Goal: Task Accomplishment & Management: Use online tool/utility

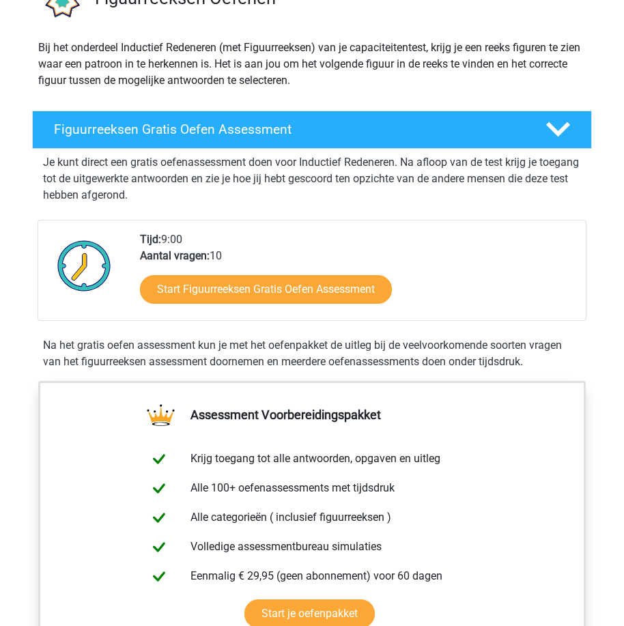
scroll to position [137, 0]
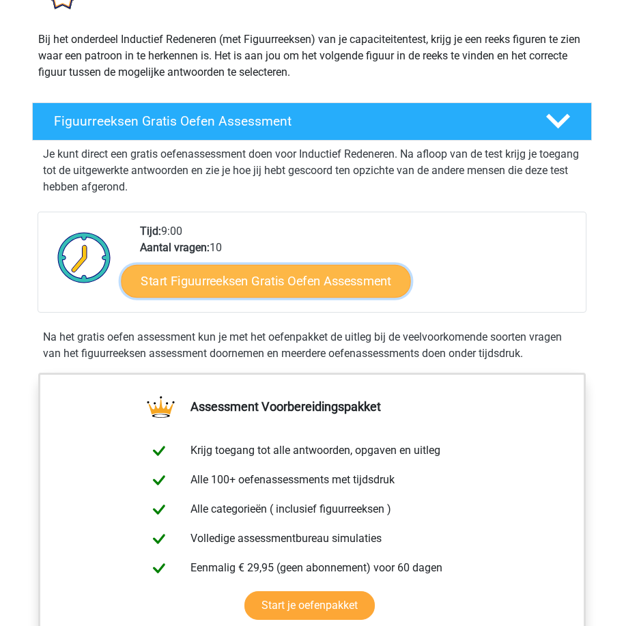
click at [255, 279] on link "Start Figuurreeksen Gratis Oefen Assessment" at bounding box center [267, 281] width 290 height 33
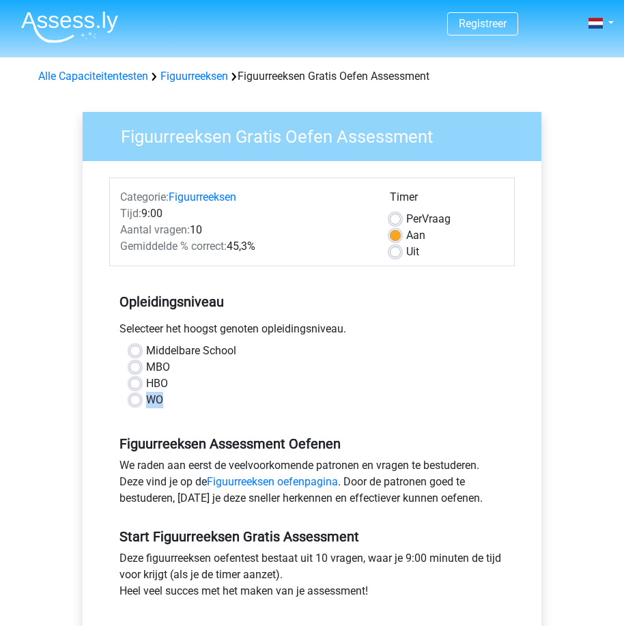
click at [138, 400] on div "WO" at bounding box center [312, 400] width 365 height 16
click at [146, 398] on label "WO" at bounding box center [154, 400] width 17 height 16
click at [138, 398] on input "WO" at bounding box center [135, 399] width 11 height 14
radio input "true"
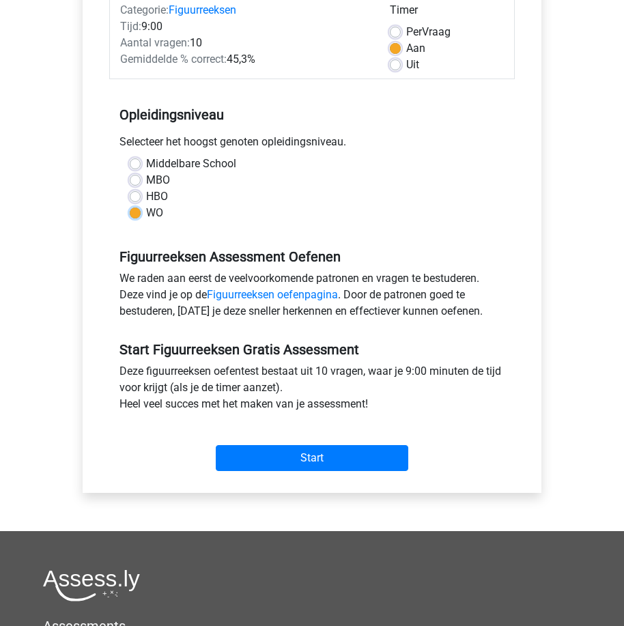
scroll to position [205, 0]
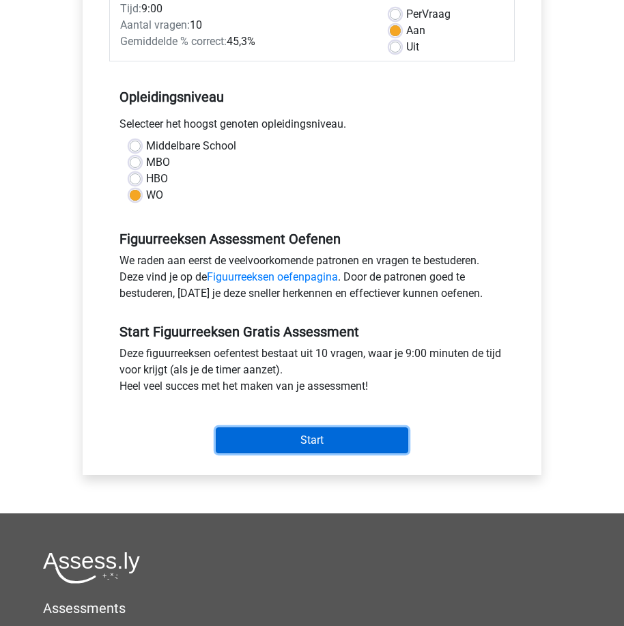
click at [320, 430] on input "Start" at bounding box center [312, 441] width 193 height 26
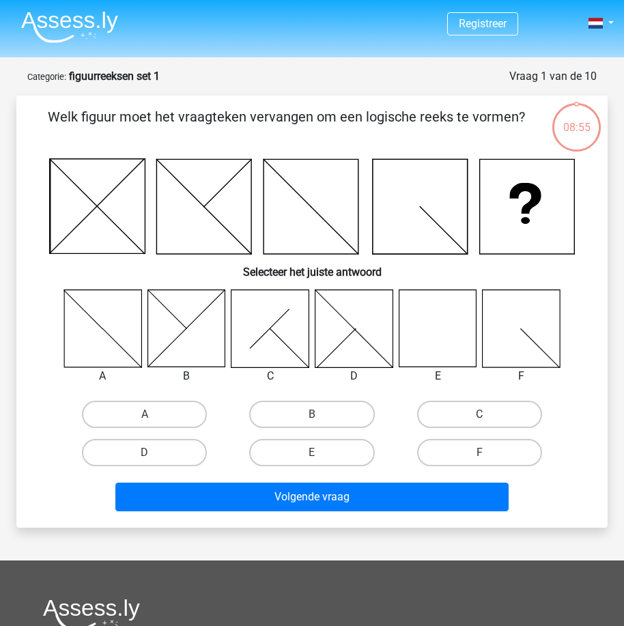
click at [448, 348] on icon at bounding box center [438, 329] width 78 height 78
click at [338, 449] on label "E" at bounding box center [311, 452] width 125 height 27
click at [321, 453] on input "E" at bounding box center [316, 457] width 9 height 9
radio input "true"
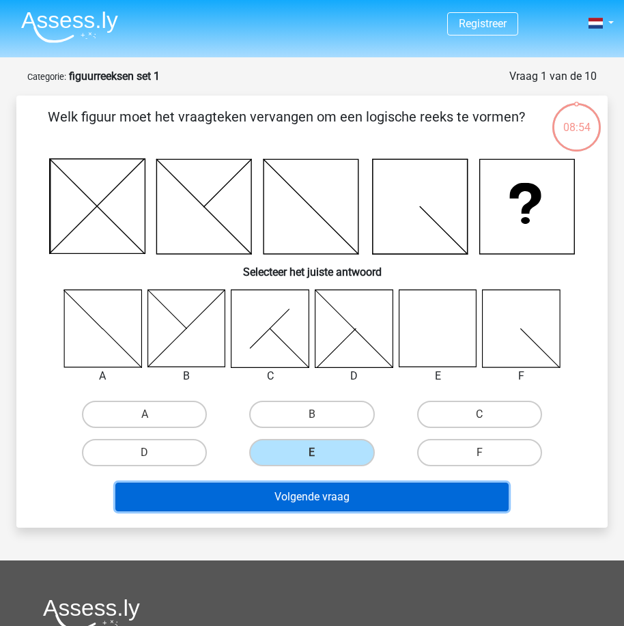
click at [331, 496] on button "Volgende vraag" at bounding box center [311, 497] width 393 height 29
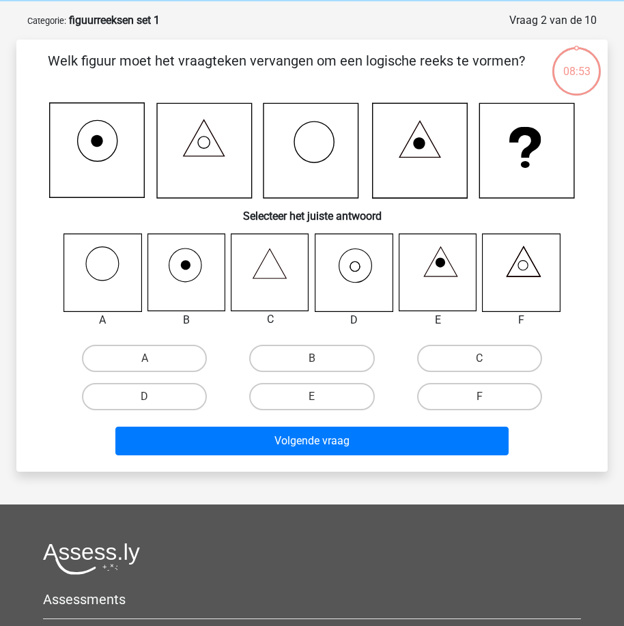
scroll to position [68, 0]
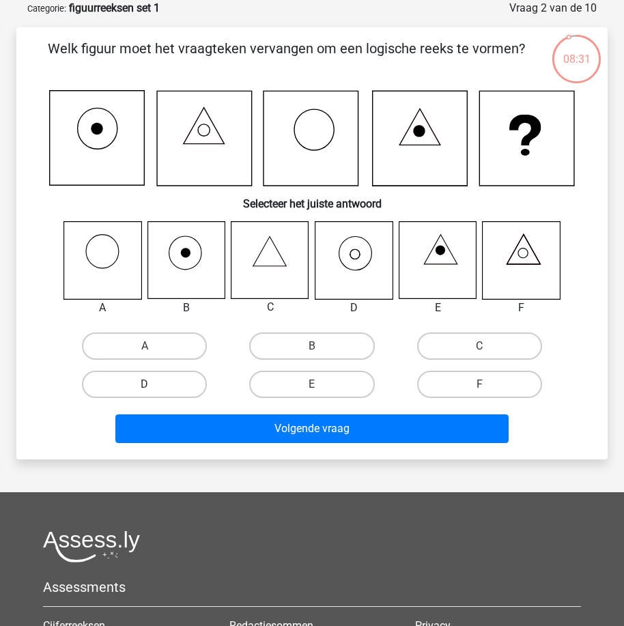
click at [142, 381] on label "D" at bounding box center [144, 384] width 125 height 27
click at [145, 385] on input "D" at bounding box center [149, 389] width 9 height 9
radio input "true"
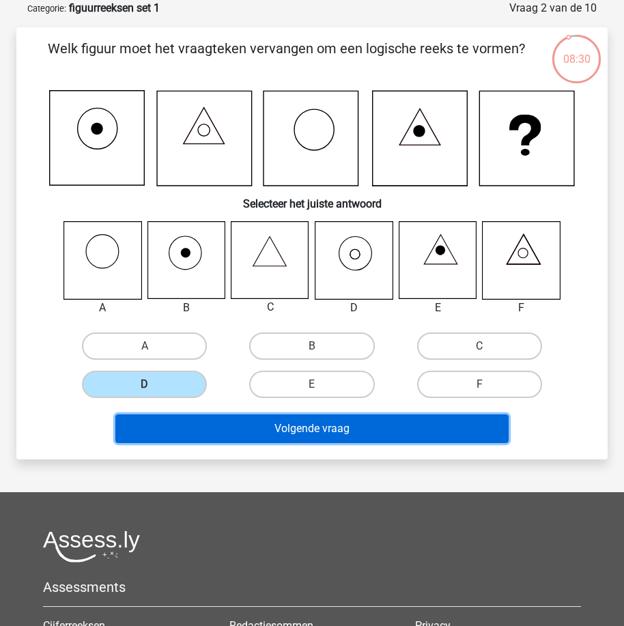
click at [263, 434] on button "Volgende vraag" at bounding box center [311, 429] width 393 height 29
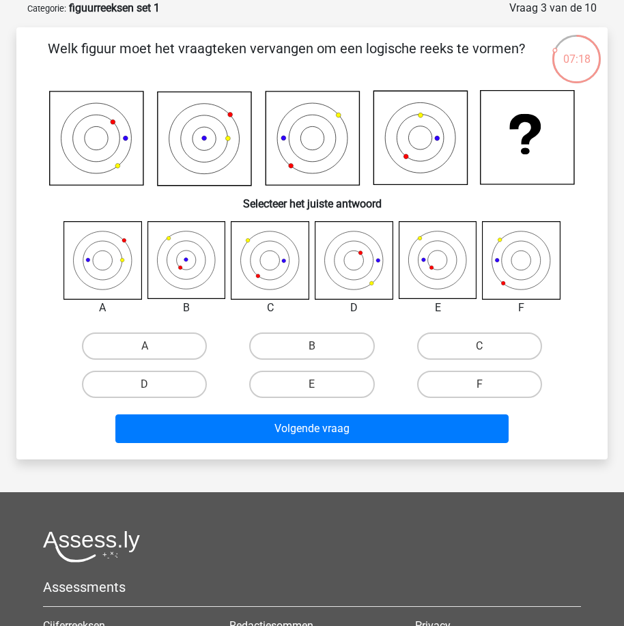
click at [441, 277] on icon at bounding box center [438, 261] width 78 height 78
click at [296, 379] on label "E" at bounding box center [311, 384] width 125 height 27
click at [312, 385] on input "E" at bounding box center [316, 389] width 9 height 9
radio input "true"
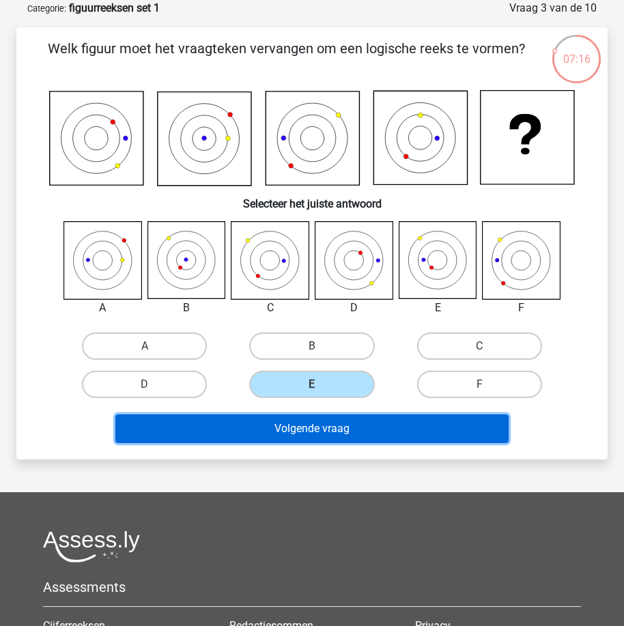
click at [329, 443] on button "Volgende vraag" at bounding box center [311, 429] width 393 height 29
